Goal: Go to known website: Access a specific website the user already knows

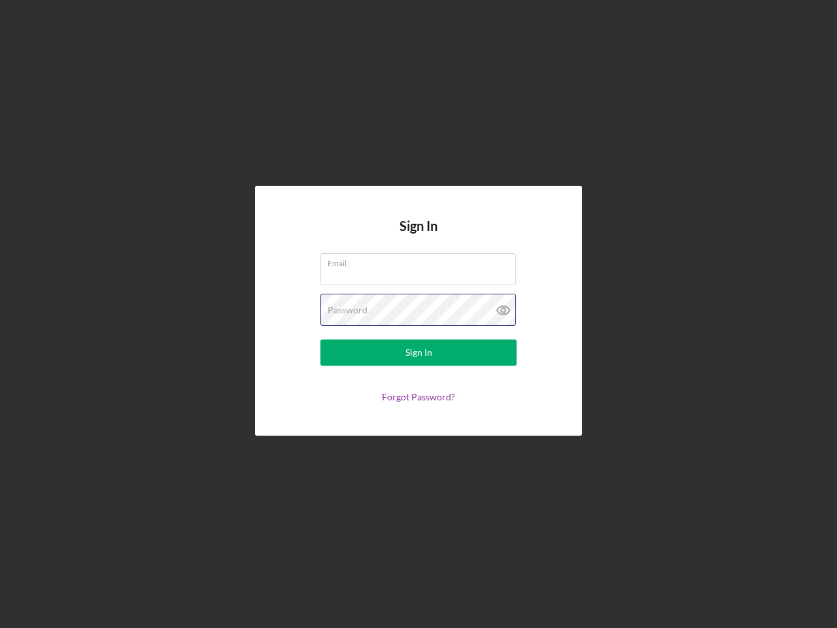
click at [419, 314] on div "Password" at bounding box center [418, 310] width 196 height 33
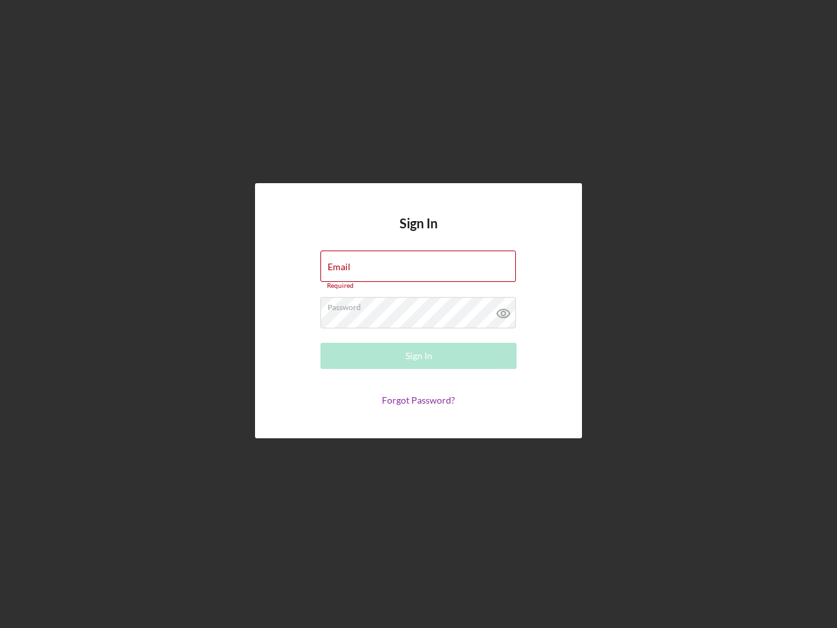
click at [504, 310] on icon at bounding box center [503, 313] width 33 height 33
